Goal: Check status: Check status

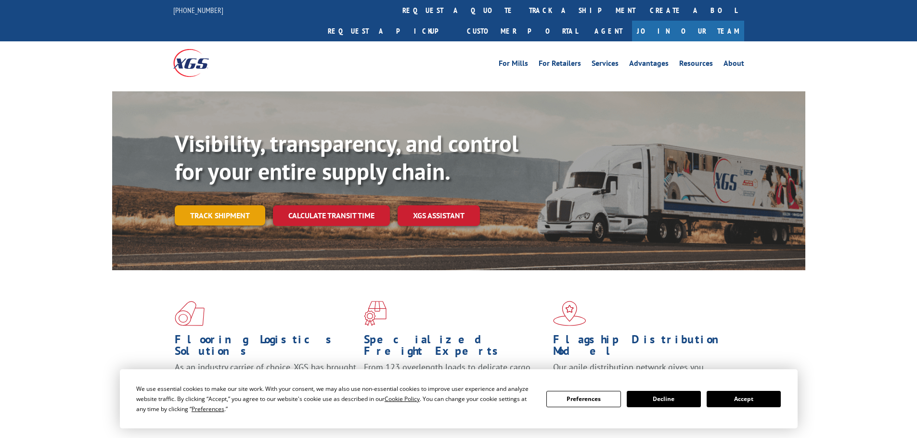
click at [228, 206] on link "Track shipment" at bounding box center [220, 216] width 90 height 20
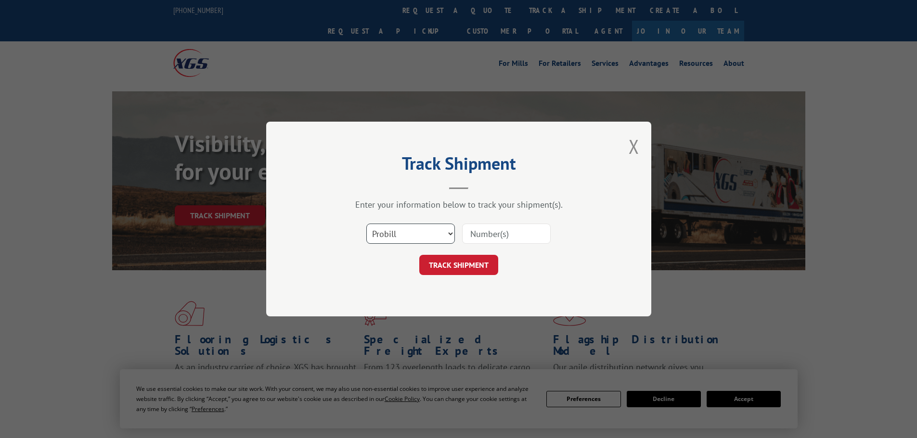
drag, startPoint x: 393, startPoint y: 232, endPoint x: 400, endPoint y: 242, distance: 12.4
click at [394, 233] on select "Select category... Probill BOL PO" at bounding box center [410, 234] width 89 height 20
select select "bol"
click at [366, 224] on select "Select category... Probill BOL PO" at bounding box center [410, 234] width 89 height 20
drag, startPoint x: 476, startPoint y: 244, endPoint x: 481, endPoint y: 241, distance: 6.0
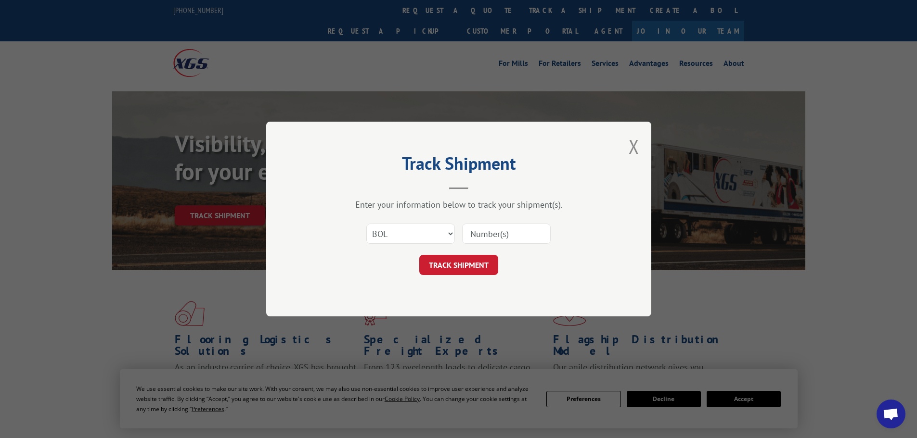
click at [476, 243] on input at bounding box center [506, 234] width 89 height 20
paste input "17611226"
type input "17611226"
click at [470, 267] on button "TRACK SHIPMENT" at bounding box center [458, 265] width 79 height 20
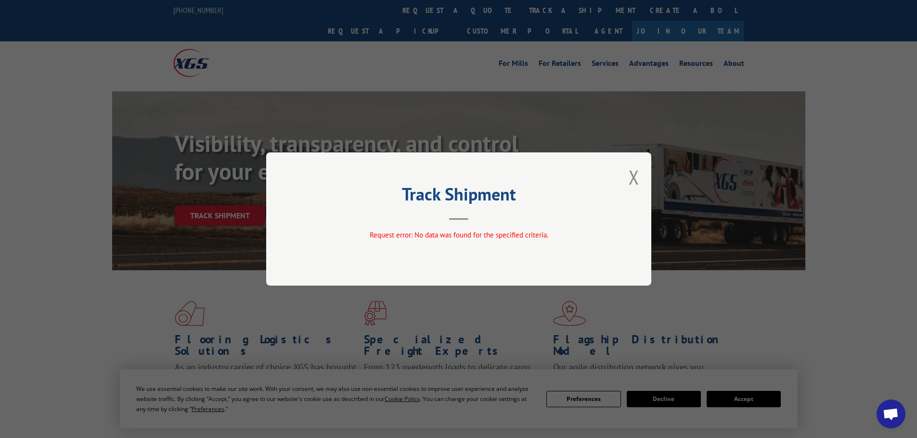
click at [633, 180] on button "Close modal" at bounding box center [634, 178] width 11 height 26
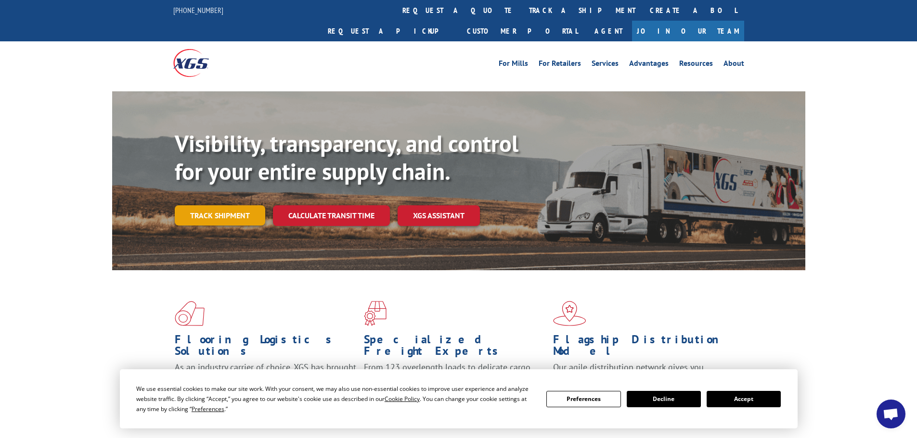
click at [227, 206] on link "Track shipment" at bounding box center [220, 216] width 90 height 20
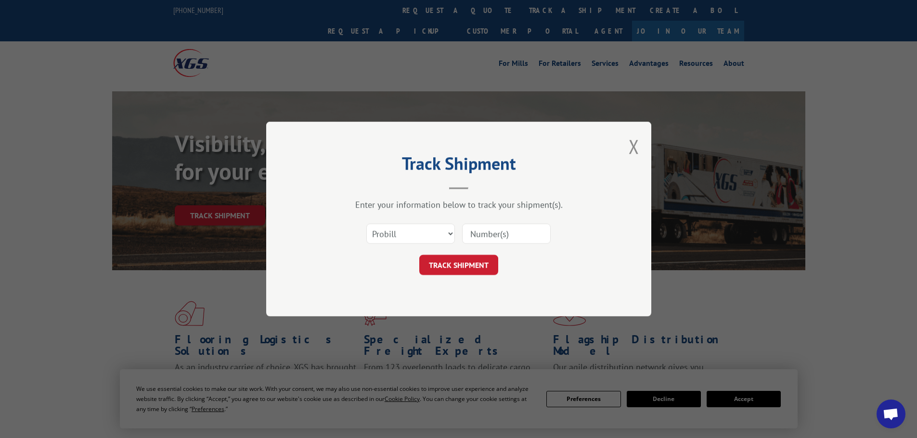
click at [512, 234] on input at bounding box center [506, 234] width 89 height 20
paste input "17611226"
type input "17611226"
click at [472, 266] on button "TRACK SHIPMENT" at bounding box center [458, 265] width 79 height 20
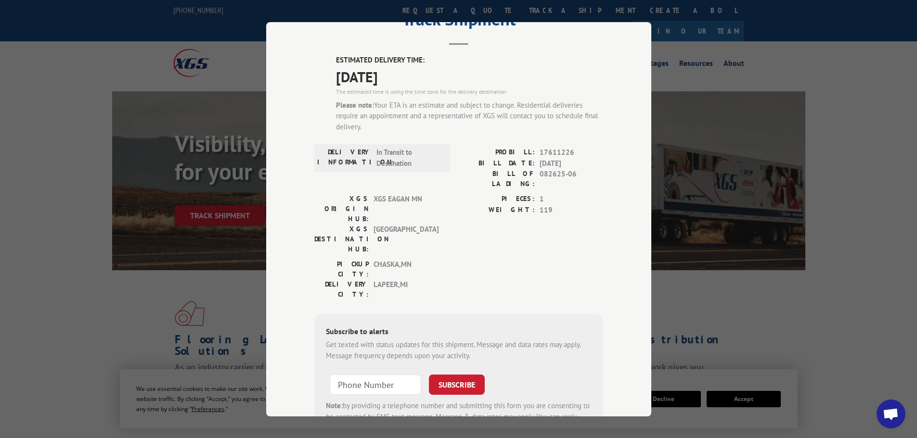
scroll to position [83, 0]
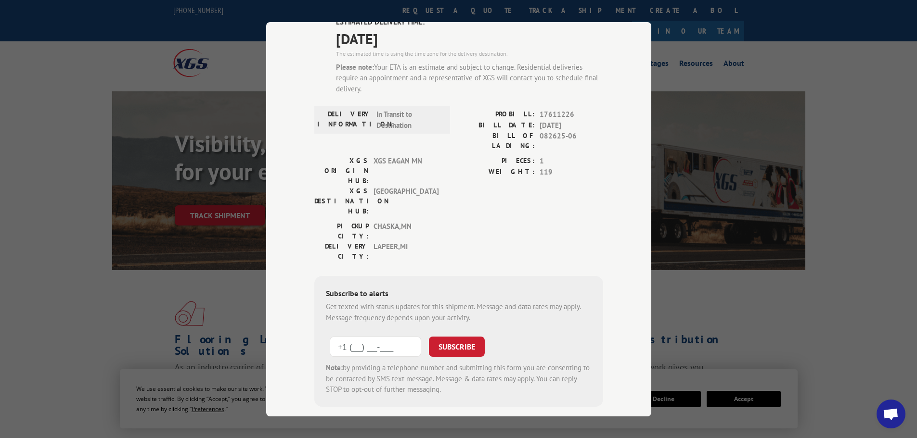
click at [354, 337] on input "+1 (___) ___-____" at bounding box center [375, 347] width 91 height 20
type input "[PHONE_NUMBER]"
click at [470, 337] on button "SUBSCRIBE" at bounding box center [457, 347] width 56 height 20
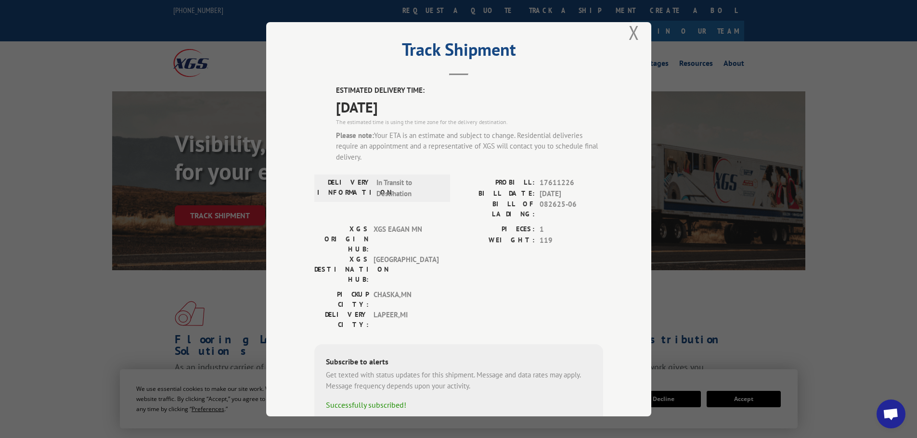
scroll to position [0, 0]
